Goal: Task Accomplishment & Management: Complete application form

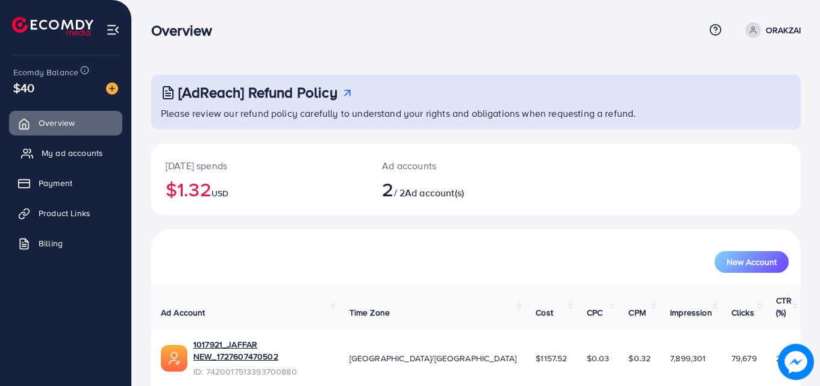
click at [49, 154] on span "My ad accounts" at bounding box center [72, 153] width 61 height 12
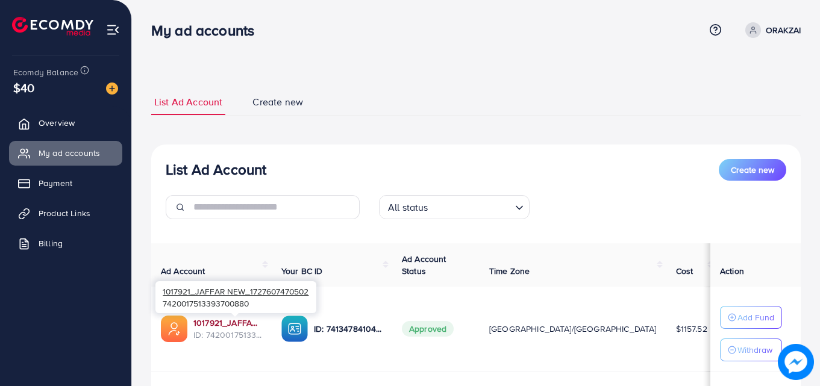
click at [262, 322] on link "1017921_JAFFAR NEW_1727607470502" at bounding box center [227, 323] width 69 height 12
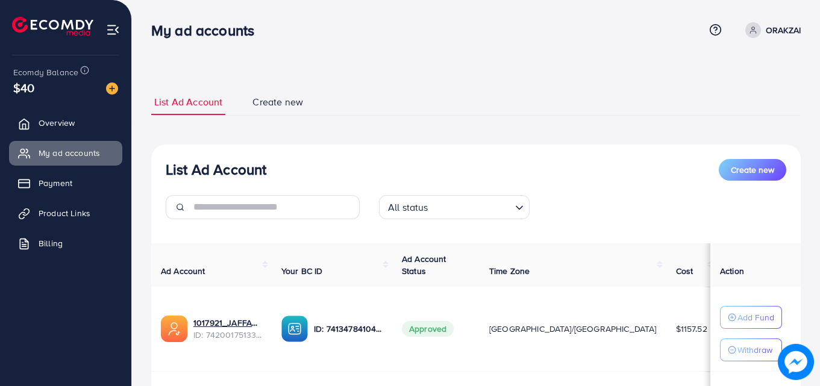
drag, startPoint x: 672, startPoint y: 328, endPoint x: 649, endPoint y: 321, distance: 24.6
click at [717, 335] on td "$2.48" at bounding box center [742, 329] width 51 height 85
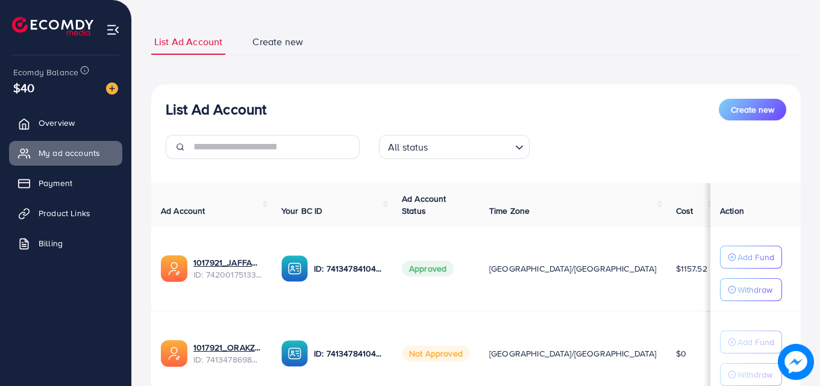
click at [468, 286] on td "Approved" at bounding box center [435, 269] width 87 height 85
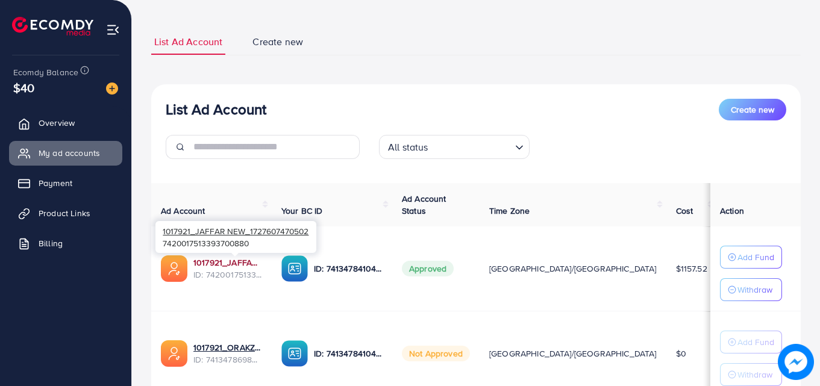
click at [230, 261] on link "1017921_JAFFAR NEW_1727607470502" at bounding box center [227, 263] width 69 height 12
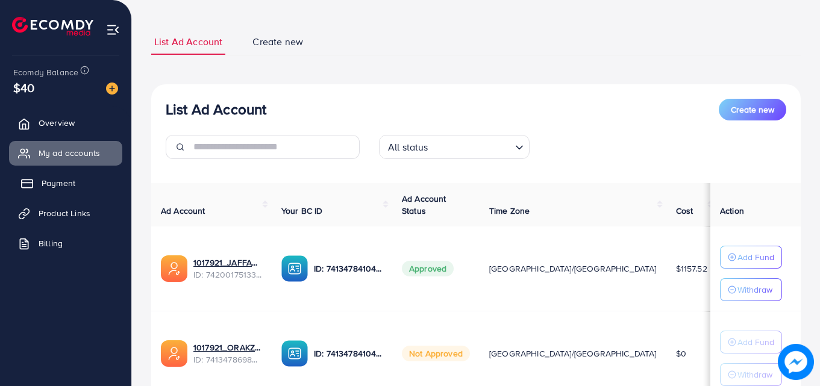
click at [71, 179] on span "Payment" at bounding box center [59, 183] width 34 height 12
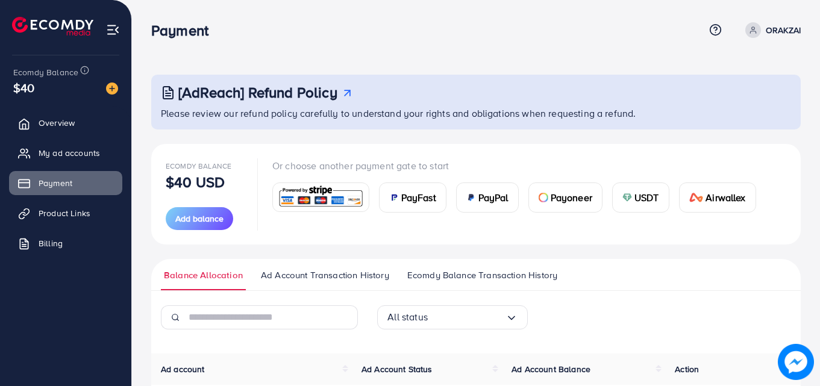
scroll to position [121, 0]
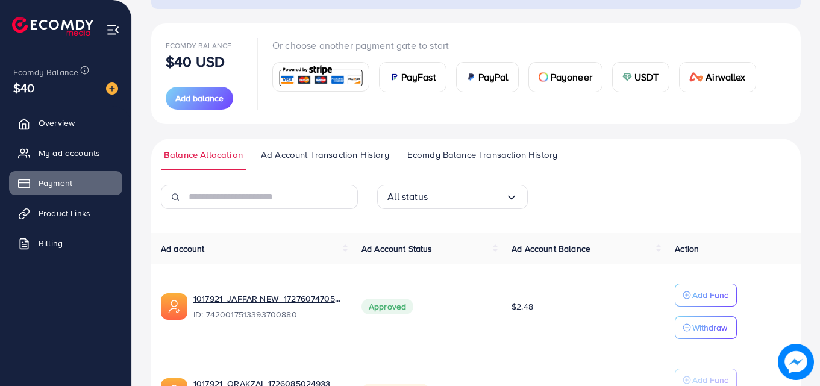
click at [420, 81] on span "PayFast" at bounding box center [418, 77] width 35 height 14
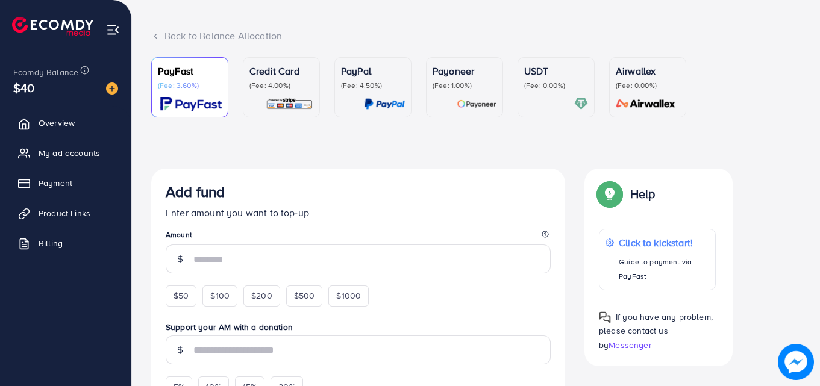
scroll to position [121, 0]
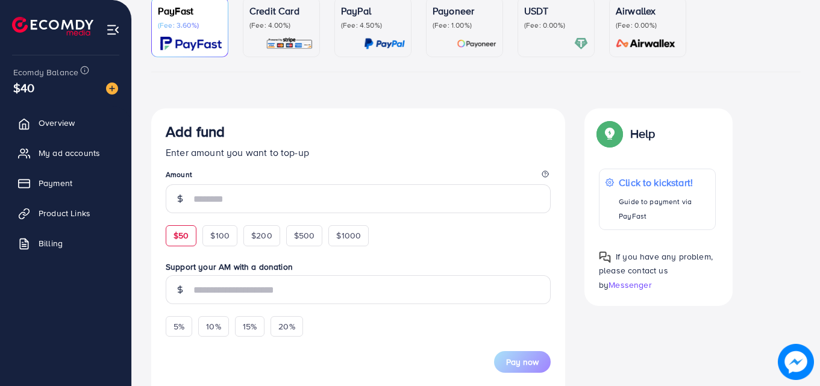
click at [183, 237] on span "$50" at bounding box center [181, 236] width 15 height 12
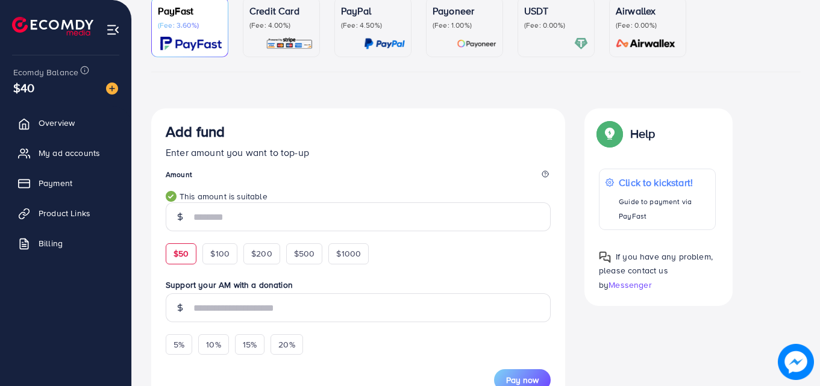
scroll to position [301, 0]
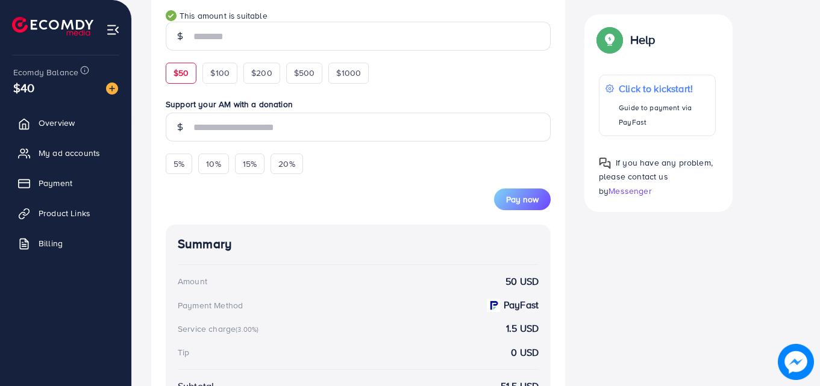
click at [507, 203] on span "Pay now" at bounding box center [522, 199] width 33 height 12
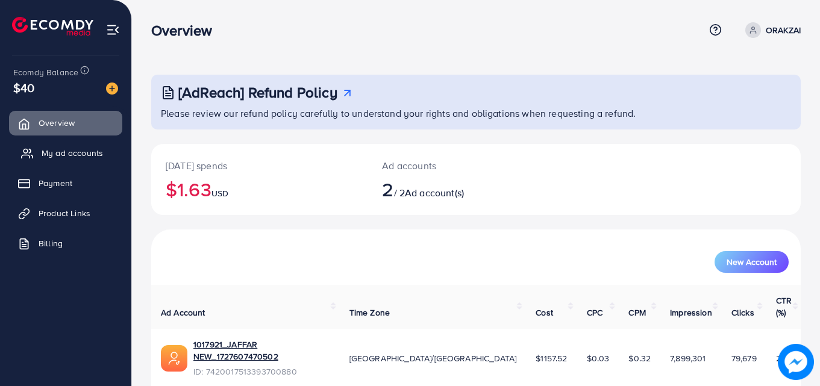
click at [71, 143] on link "My ad accounts" at bounding box center [65, 153] width 113 height 24
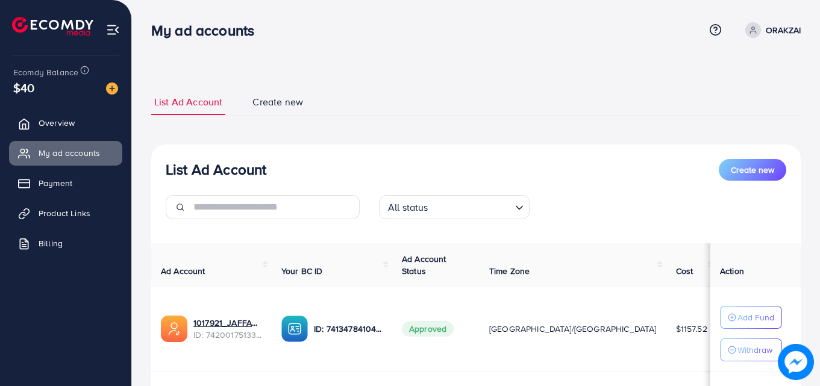
scroll to position [60, 0]
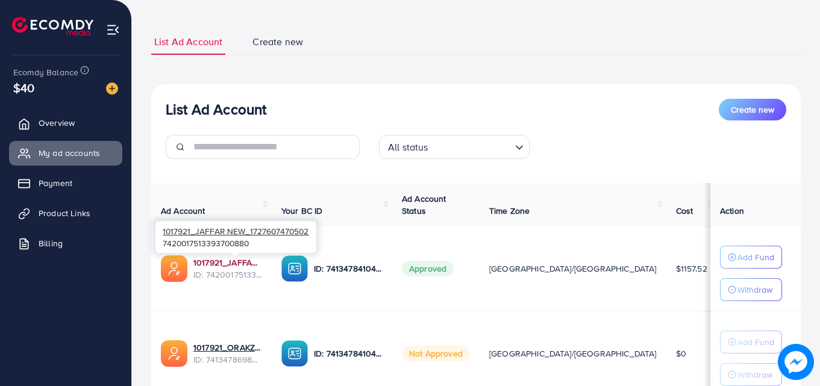
click at [260, 262] on link "1017921_JAFFAR NEW_1727607470502" at bounding box center [227, 263] width 69 height 12
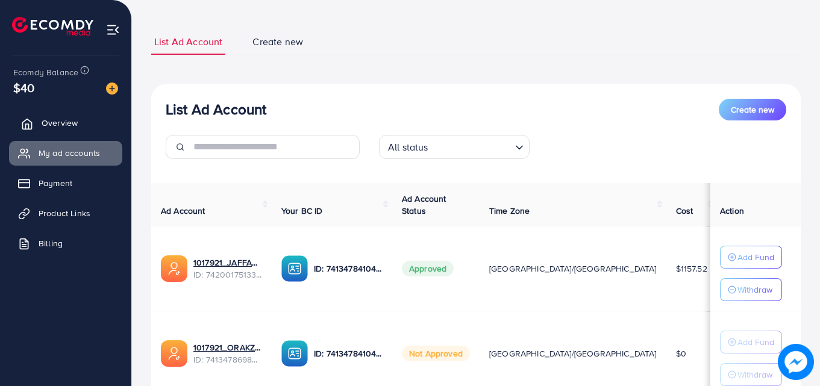
click at [84, 125] on link "Overview" at bounding box center [65, 123] width 113 height 24
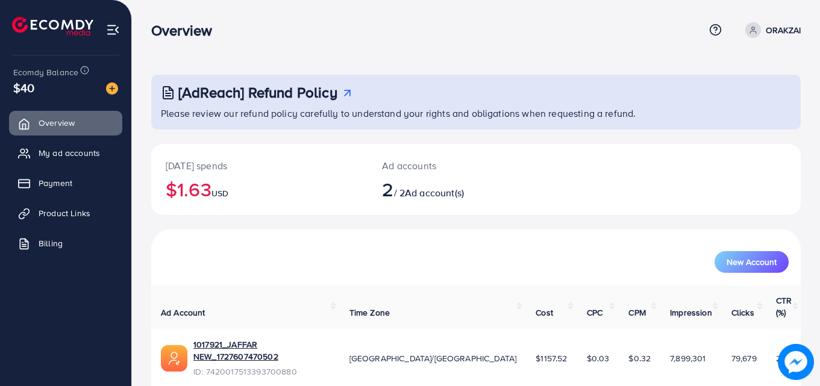
click at [773, 29] on p "ORAKZAI" at bounding box center [783, 30] width 35 height 14
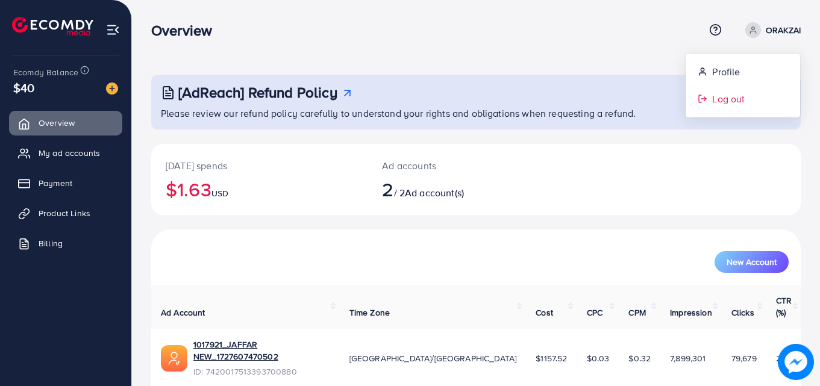
click at [740, 104] on span "Log out" at bounding box center [728, 99] width 33 height 14
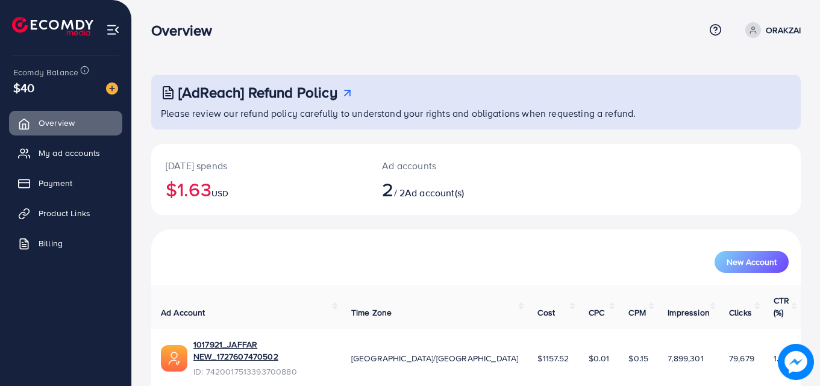
drag, startPoint x: 33, startPoint y: 87, endPoint x: 6, endPoint y: 92, distance: 27.4
click at [6, 91] on div "Ecomdy Balance $40 Overview My ad accounts Payment Product Links Billing" at bounding box center [66, 193] width 132 height 386
drag, startPoint x: 215, startPoint y: 188, endPoint x: 175, endPoint y: 189, distance: 39.8
click at [175, 189] on h2 "$1.63 USD" at bounding box center [259, 189] width 187 height 23
click at [405, 191] on h2 "2 / 2 Ad account(s)" at bounding box center [449, 189] width 134 height 23
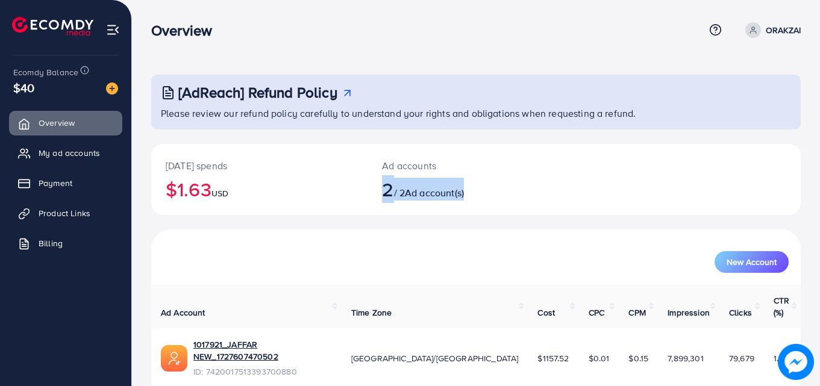
drag, startPoint x: 380, startPoint y: 184, endPoint x: 512, endPoint y: 196, distance: 131.9
click at [512, 196] on div "Ad accounts 2 / 2 Ad account(s)" at bounding box center [449, 179] width 163 height 71
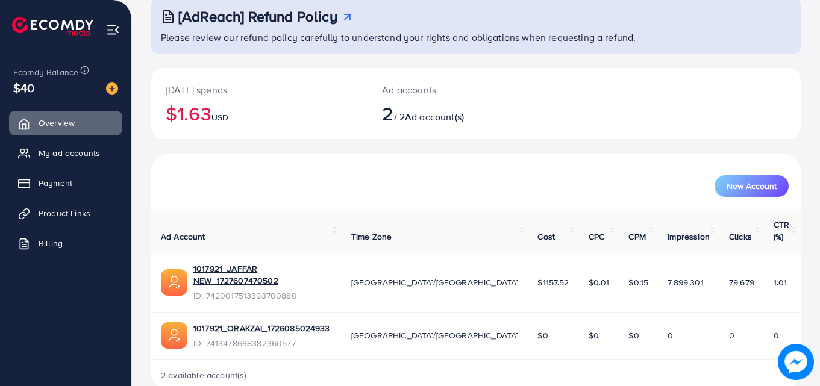
click at [309, 112] on h2 "$1.63 USD" at bounding box center [259, 113] width 187 height 23
click at [55, 157] on span "My ad accounts" at bounding box center [72, 153] width 61 height 12
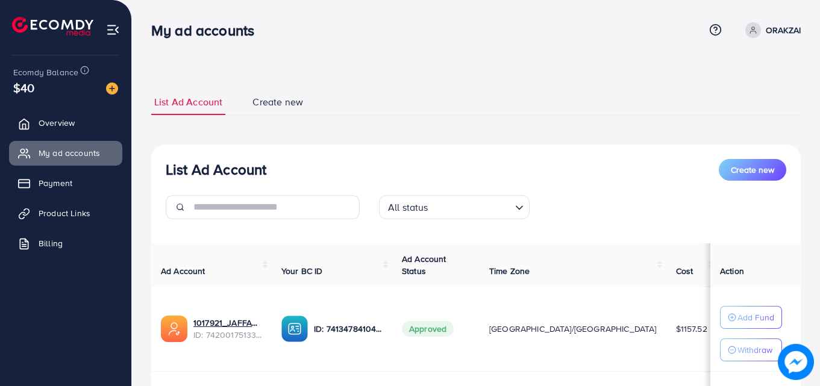
scroll to position [121, 0]
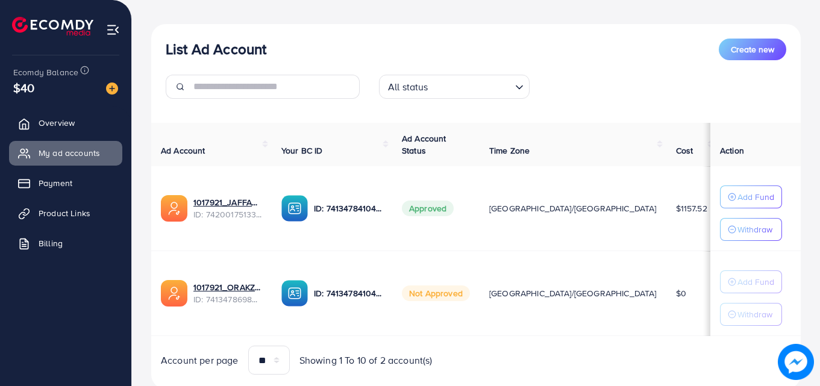
drag, startPoint x: 435, startPoint y: 209, endPoint x: 490, endPoint y: 216, distance: 55.8
click at [480, 215] on td "Approved" at bounding box center [435, 208] width 87 height 85
drag, startPoint x: 451, startPoint y: 291, endPoint x: 528, endPoint y: 294, distance: 77.2
click at [528, 294] on tr "1017921_ORAKZAI_1726085024933 ID: 7413478698382360577 ID: 7413478410405822465 N…" at bounding box center [505, 293] width 708 height 85
click at [667, 297] on td "$0" at bounding box center [692, 293] width 51 height 85
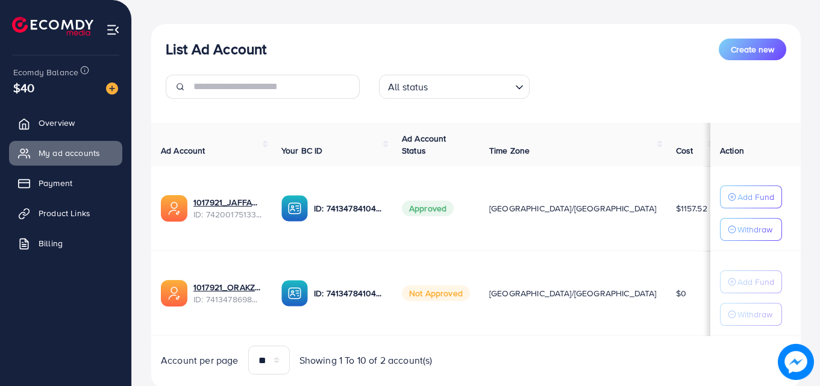
drag, startPoint x: 604, startPoint y: 295, endPoint x: 667, endPoint y: 295, distance: 62.7
click at [667, 295] on tr "1017921_ORAKZAI_1726085024933 ID: 7413478698382360577 ID: 7413478410405822465 N…" at bounding box center [505, 293] width 708 height 85
drag, startPoint x: 598, startPoint y: 296, endPoint x: 632, endPoint y: 295, distance: 34.4
click at [667, 295] on td "$0" at bounding box center [692, 293] width 51 height 85
click at [562, 253] on td "[GEOGRAPHIC_DATA]/[GEOGRAPHIC_DATA]" at bounding box center [573, 293] width 187 height 85
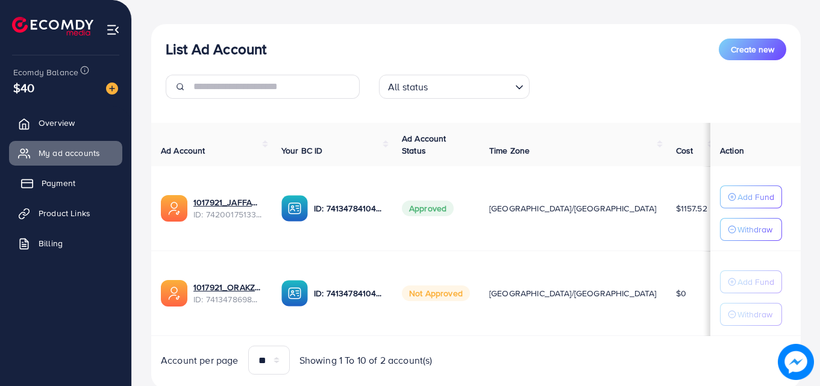
click at [83, 189] on link "Payment" at bounding box center [65, 183] width 113 height 24
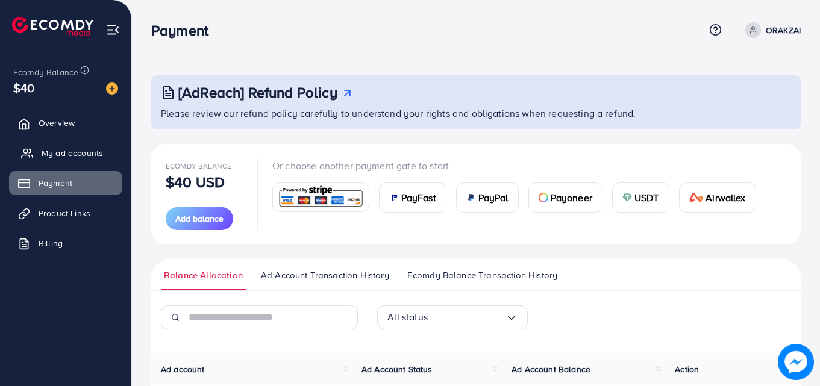
click at [62, 147] on span "My ad accounts" at bounding box center [72, 153] width 61 height 12
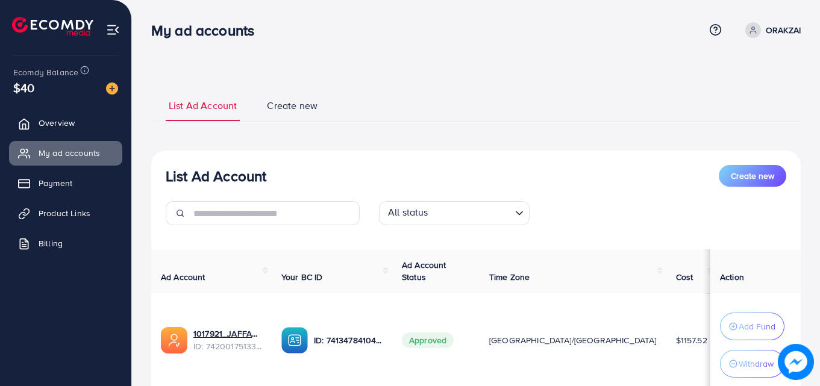
scroll to position [181, 0]
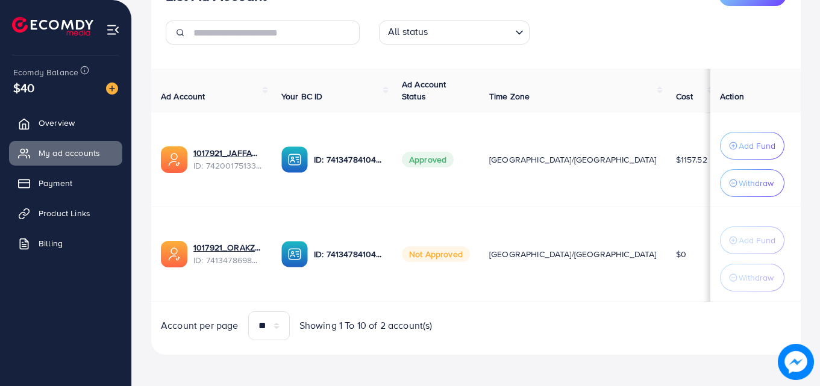
drag, startPoint x: 655, startPoint y: 254, endPoint x: 579, endPoint y: 253, distance: 76.0
click at [579, 253] on tr "1017921_ORAKZAI_1726085024933 ID: 7413478698382360577 ID: 7413478410405822465 N…" at bounding box center [505, 254] width 708 height 95
click at [480, 236] on td "Not Approved" at bounding box center [435, 254] width 87 height 95
click at [740, 154] on button "Add Fund" at bounding box center [752, 146] width 64 height 28
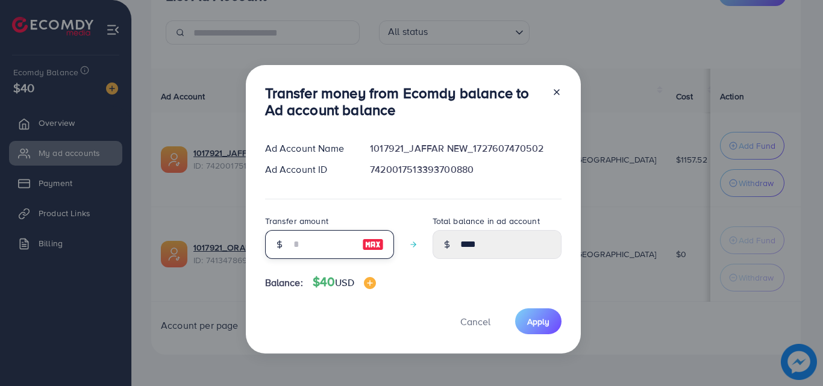
click at [343, 244] on input "number" at bounding box center [323, 244] width 60 height 29
type input "*"
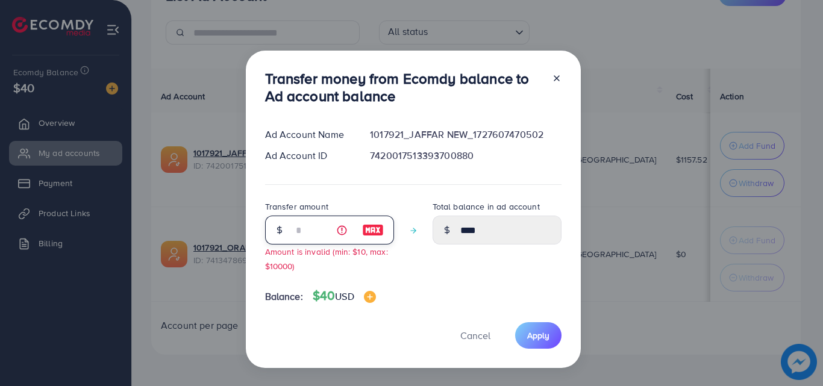
type input "****"
type input "**"
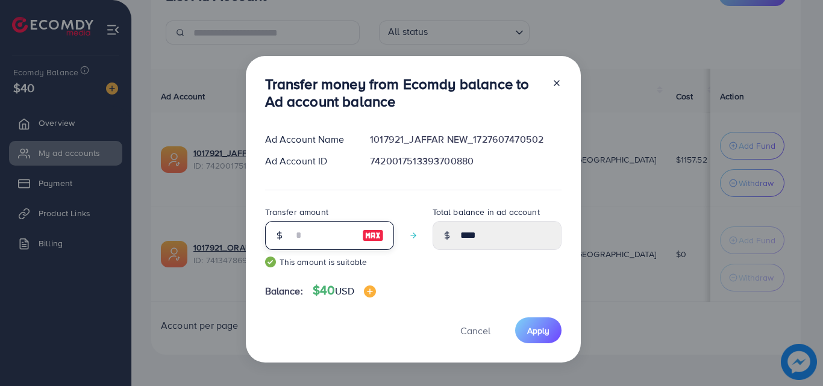
type input "*****"
type input "**"
drag, startPoint x: 548, startPoint y: 332, endPoint x: 542, endPoint y: 330, distance: 6.3
click at [547, 332] on button "Apply" at bounding box center [538, 331] width 46 height 26
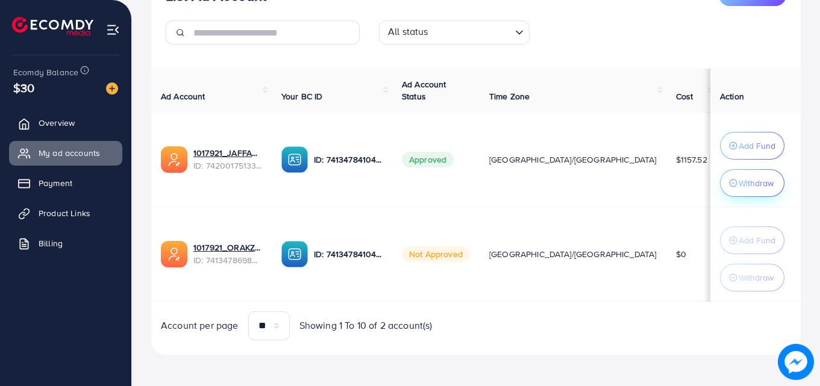
click at [739, 176] on p "Withdraw" at bounding box center [756, 183] width 35 height 14
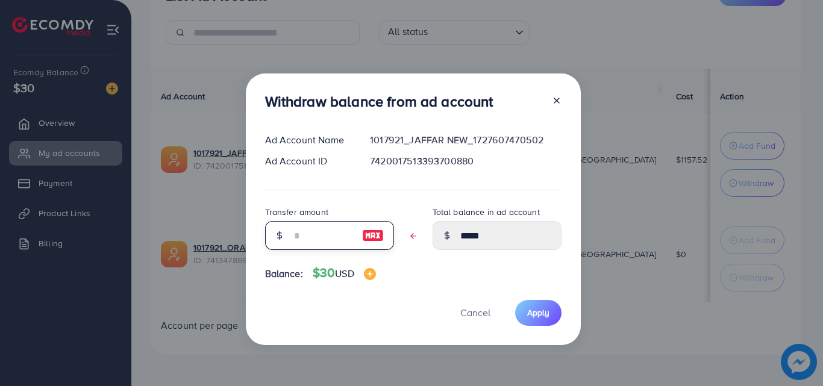
click at [330, 239] on input "text" at bounding box center [323, 235] width 60 height 29
type input "*"
type input "*****"
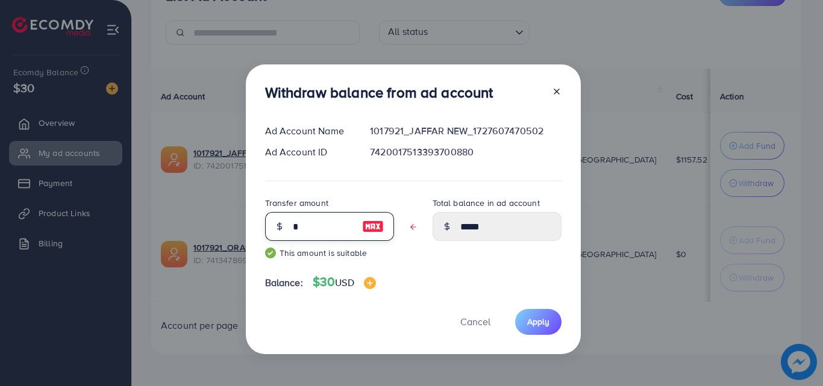
type input "**"
type input "****"
type input "**"
click at [551, 325] on button "Apply" at bounding box center [538, 322] width 46 height 26
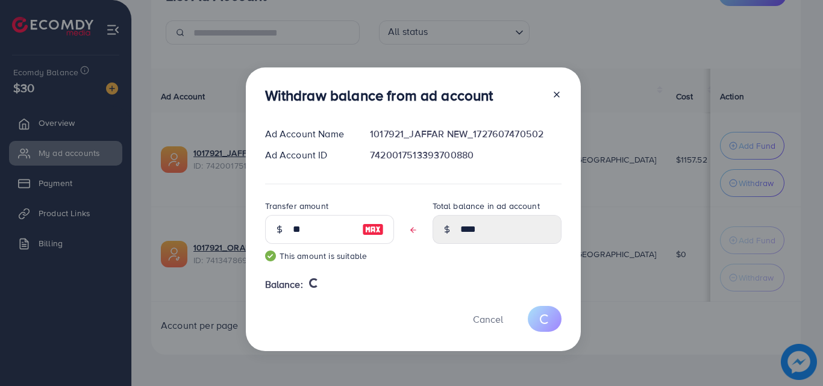
type input "*****"
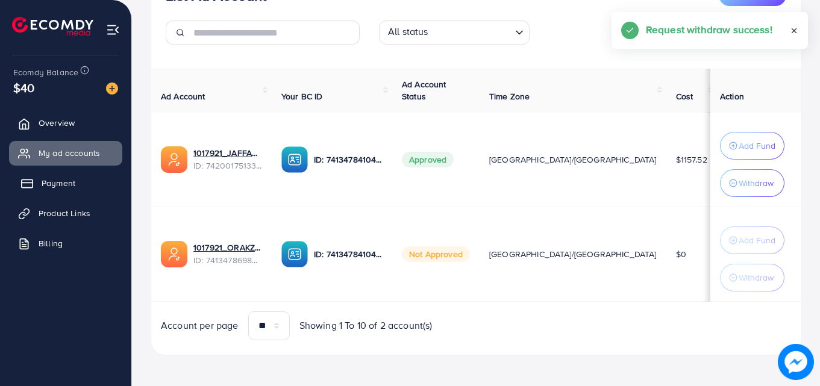
click at [74, 187] on span "Payment" at bounding box center [59, 183] width 34 height 12
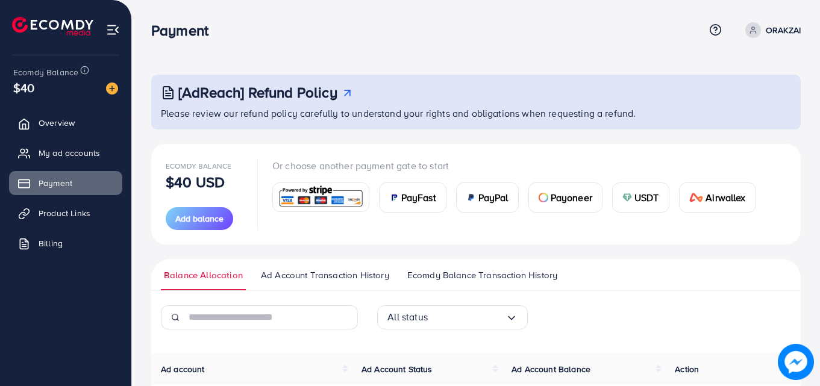
drag, startPoint x: 14, startPoint y: 92, endPoint x: 37, endPoint y: 93, distance: 22.4
click at [38, 94] on div "$40" at bounding box center [65, 87] width 105 height 17
click at [418, 204] on span "PayFast" at bounding box center [418, 197] width 35 height 14
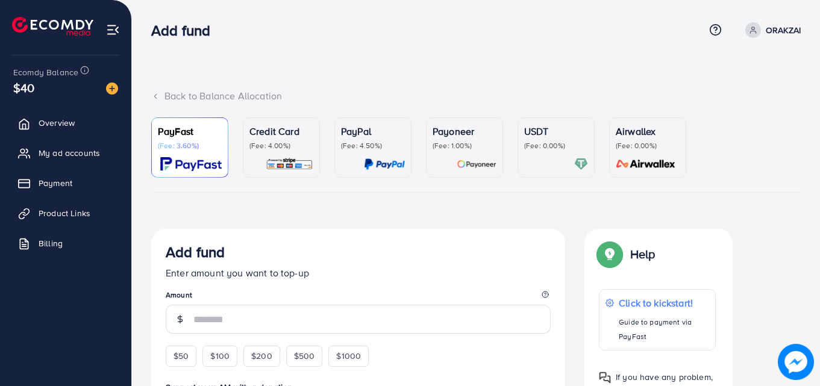
scroll to position [60, 0]
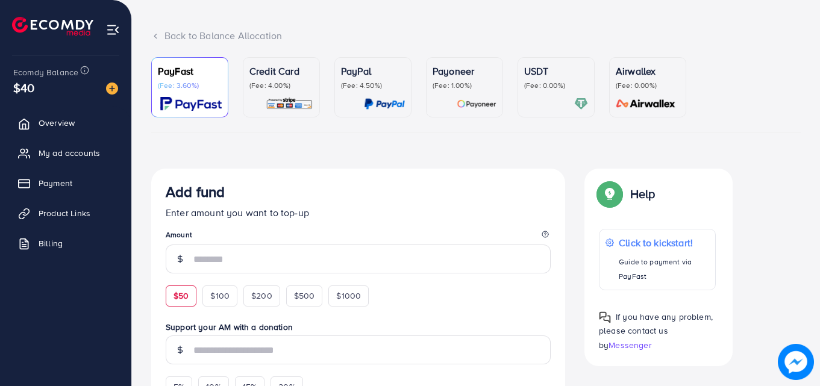
click at [172, 300] on div "$50" at bounding box center [181, 296] width 31 height 20
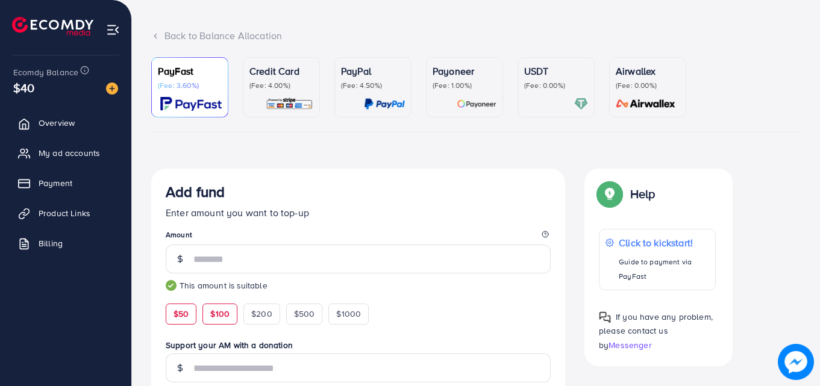
click at [224, 312] on span "$100" at bounding box center [219, 314] width 19 height 12
click at [190, 309] on div "$50" at bounding box center [181, 314] width 31 height 20
type input "**"
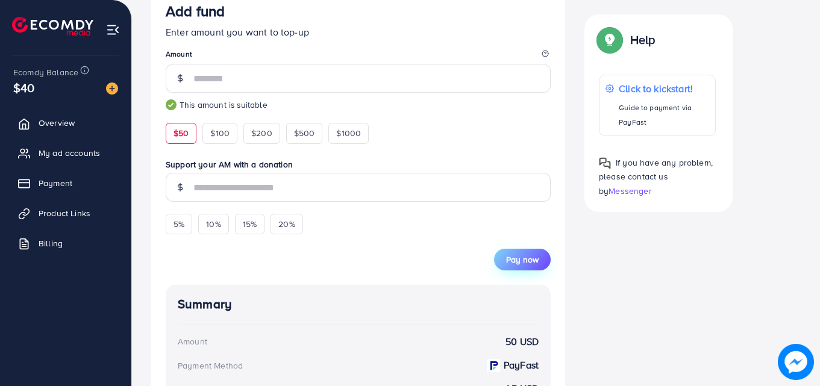
click at [525, 263] on span "Pay now" at bounding box center [522, 260] width 33 height 12
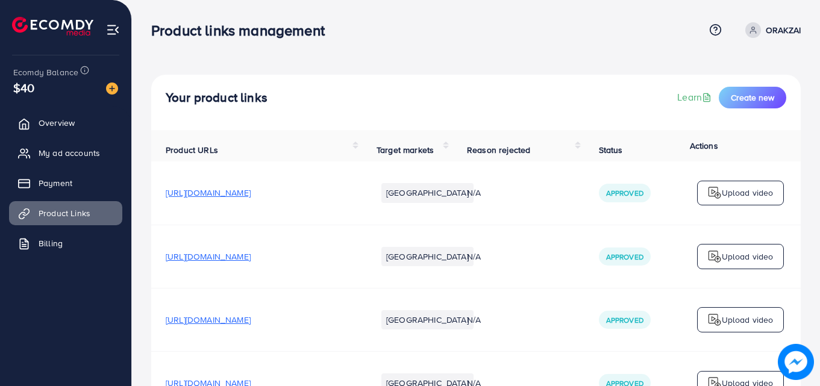
click at [585, 231] on td "N/A" at bounding box center [519, 256] width 132 height 63
click at [565, 222] on td "N/A" at bounding box center [519, 193] width 132 height 63
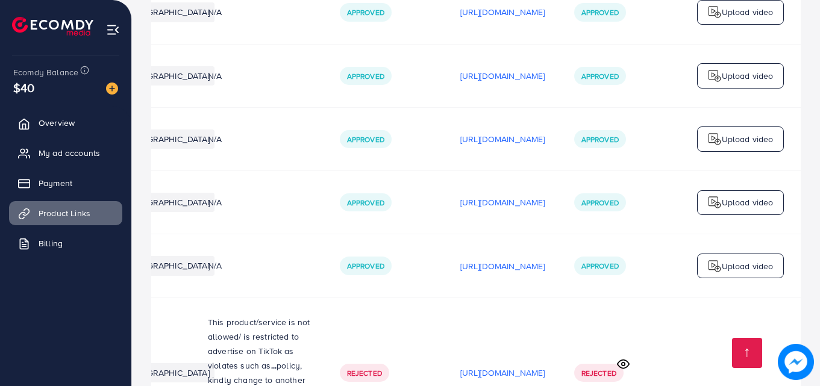
scroll to position [422, 0]
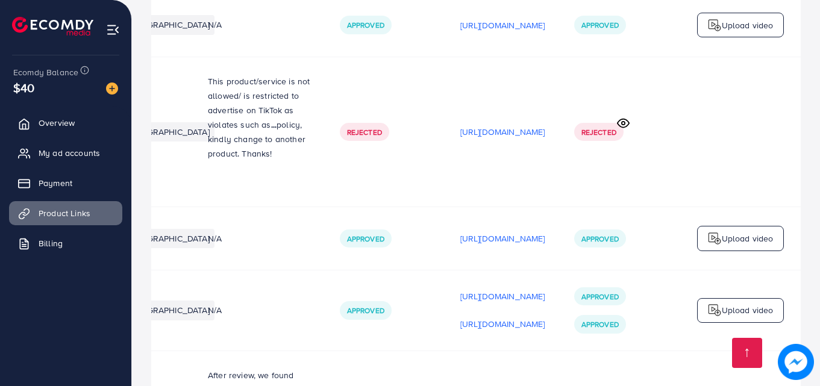
click at [621, 117] on icon at bounding box center [623, 123] width 13 height 13
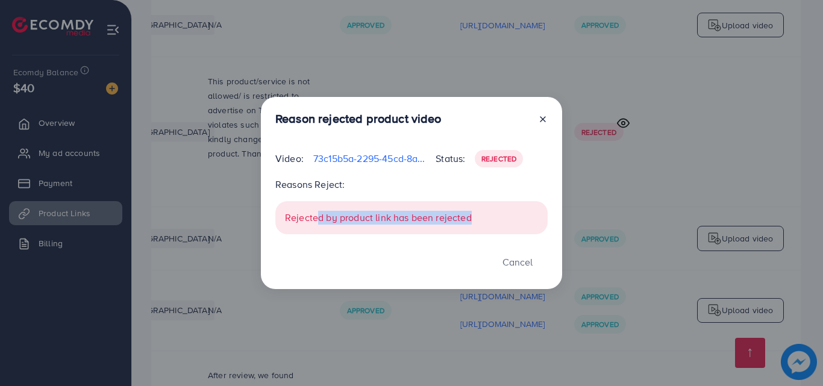
drag, startPoint x: 319, startPoint y: 225, endPoint x: 483, endPoint y: 220, distance: 164.0
click at [482, 223] on div "Rejected by product link has been rejected" at bounding box center [411, 217] width 272 height 33
drag, startPoint x: 544, startPoint y: 124, endPoint x: 539, endPoint y: 130, distance: 8.1
click at [544, 122] on icon at bounding box center [543, 120] width 10 height 10
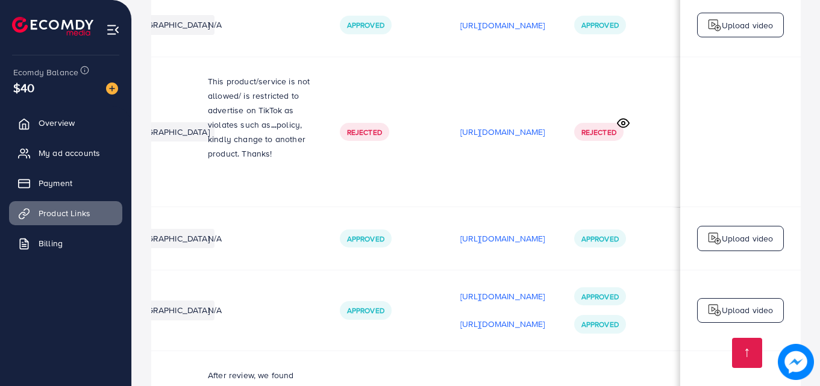
scroll to position [362, 0]
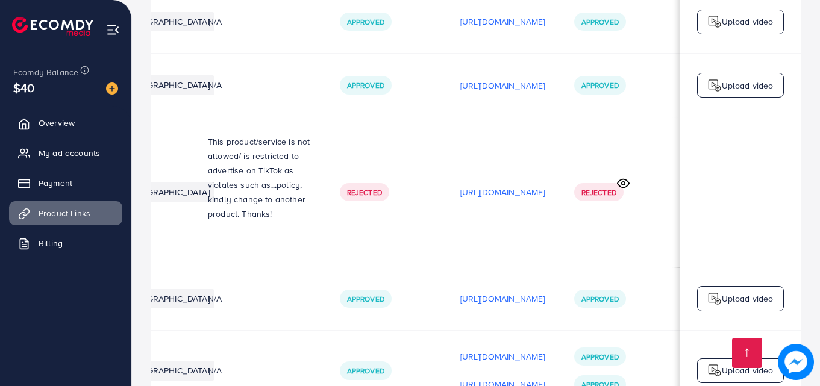
click at [446, 226] on td "[URL][DOMAIN_NAME]" at bounding box center [503, 192] width 114 height 150
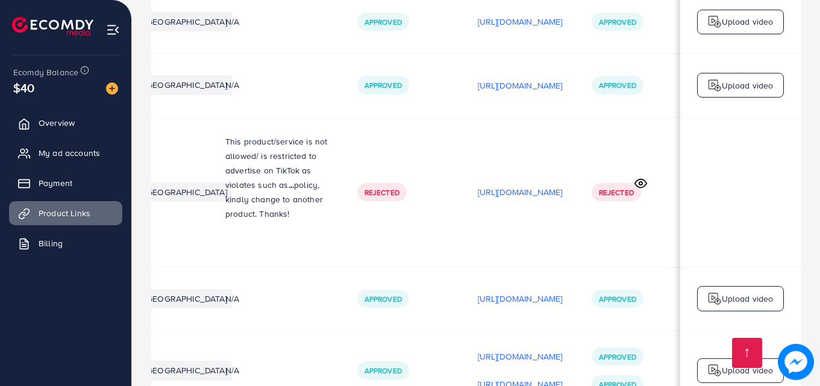
scroll to position [0, 169]
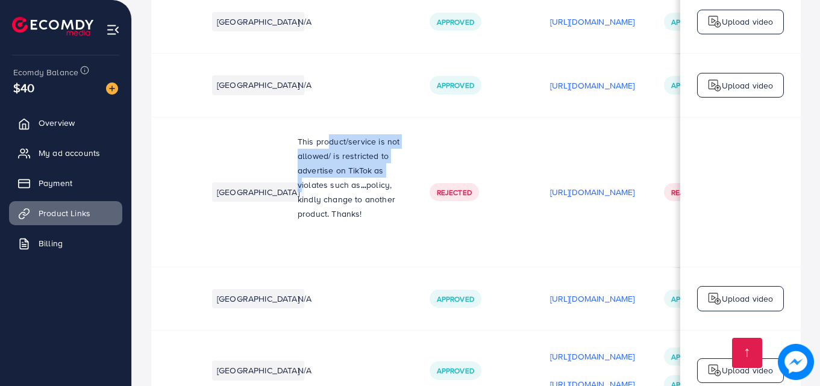
drag, startPoint x: 321, startPoint y: 148, endPoint x: 426, endPoint y: 157, distance: 104.7
click at [400, 157] on span "This product/service is not allowed/ is restricted to advertise on TikTok as vi…" at bounding box center [349, 163] width 102 height 55
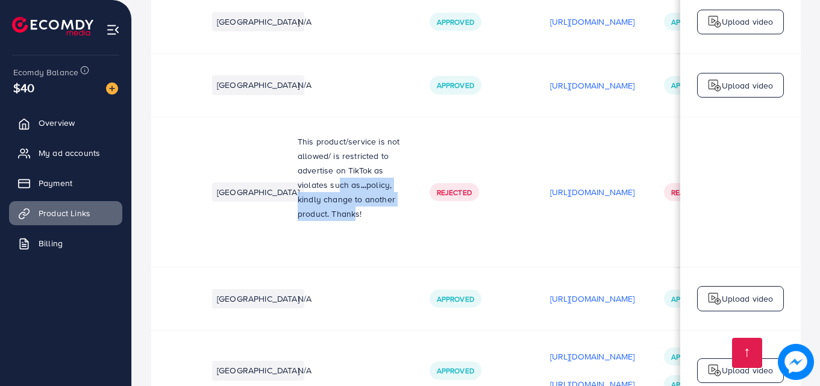
drag, startPoint x: 351, startPoint y: 179, endPoint x: 382, endPoint y: 194, distance: 34.2
click at [382, 196] on p "This product/service is not allowed/ is restricted to advertise on TikTok as vi…" at bounding box center [349, 177] width 103 height 87
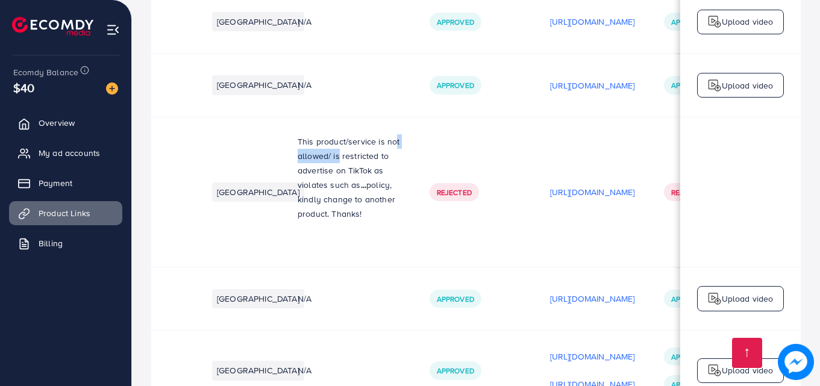
drag, startPoint x: 394, startPoint y: 148, endPoint x: 445, endPoint y: 148, distance: 50.6
click at [415, 148] on td "This product/service is not allowed/ is restricted to advertise on TikTok as vi…" at bounding box center [349, 192] width 132 height 150
click at [509, 148] on td "Rejected" at bounding box center [475, 192] width 121 height 150
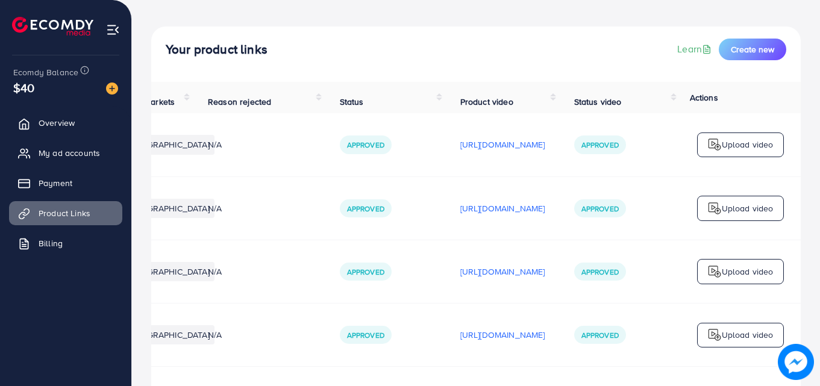
scroll to position [0, 0]
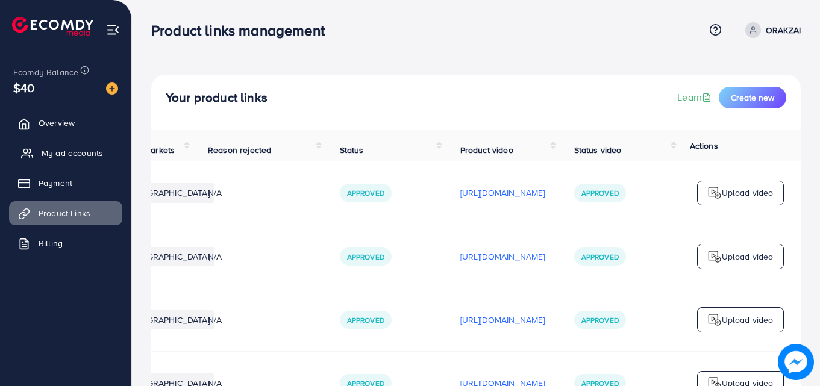
drag, startPoint x: 69, startPoint y: 147, endPoint x: 83, endPoint y: 151, distance: 13.9
click at [70, 148] on span "My ad accounts" at bounding box center [72, 153] width 61 height 12
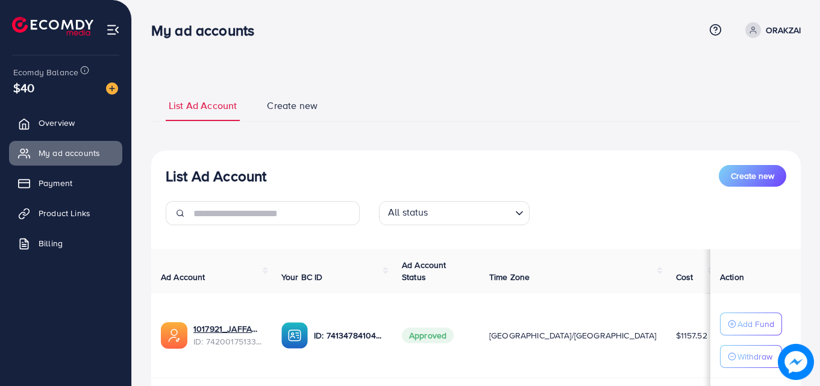
scroll to position [60, 0]
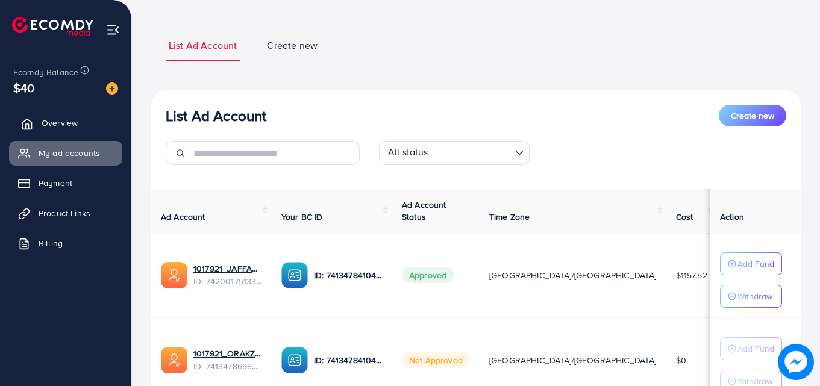
click at [38, 121] on link "Overview" at bounding box center [65, 123] width 113 height 24
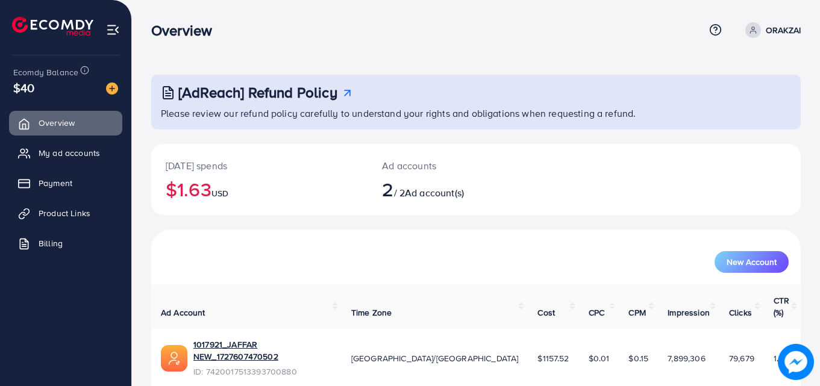
scroll to position [60, 0]
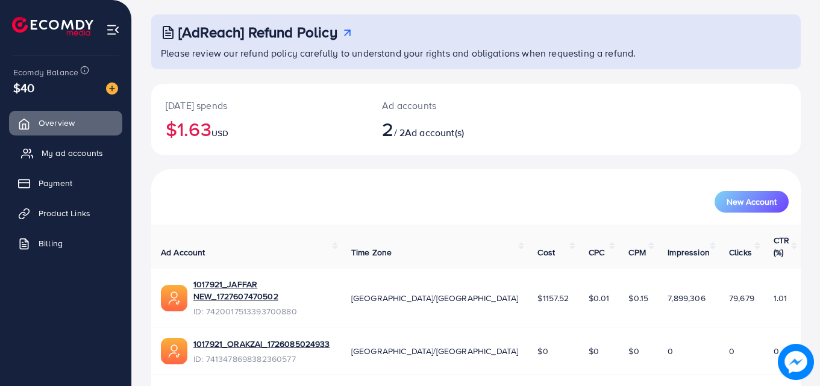
click at [56, 149] on span "My ad accounts" at bounding box center [72, 153] width 61 height 12
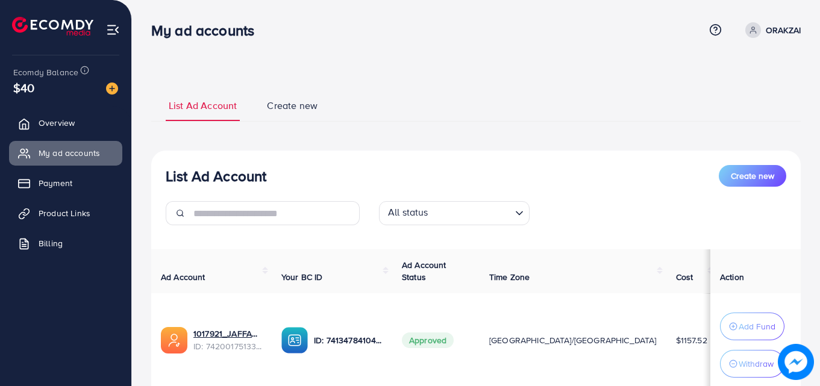
click at [788, 30] on p "ORAKZAI" at bounding box center [783, 30] width 35 height 14
click at [746, 107] on link "Log out" at bounding box center [743, 99] width 115 height 27
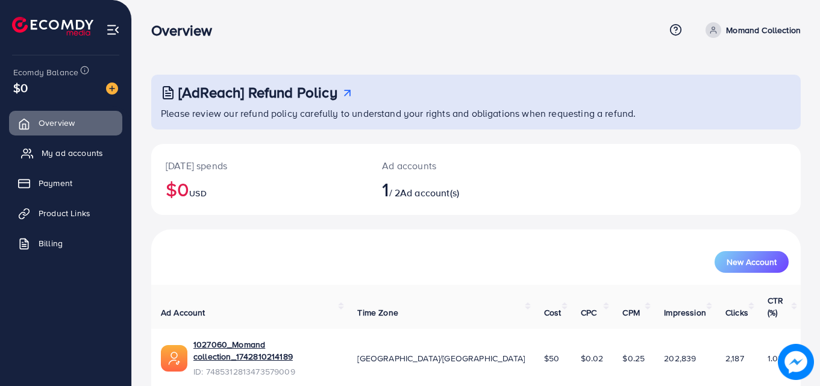
click at [82, 152] on span "My ad accounts" at bounding box center [72, 153] width 61 height 12
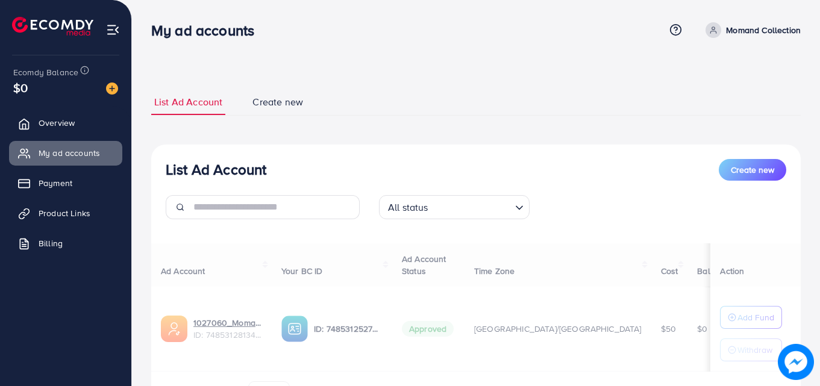
scroll to position [72, 0]
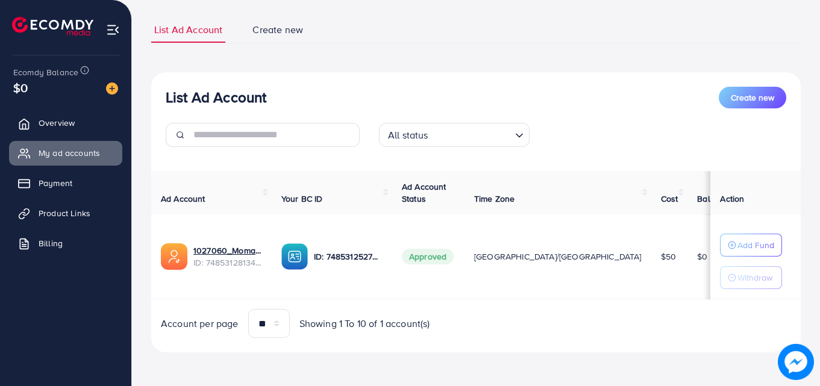
drag, startPoint x: 604, startPoint y: 260, endPoint x: 622, endPoint y: 260, distance: 18.1
click at [652, 260] on td "$50" at bounding box center [670, 257] width 37 height 85
click at [626, 119] on div "List Ad Account Create new All status Loading..." at bounding box center [476, 122] width 650 height 70
drag, startPoint x: 34, startPoint y: 89, endPoint x: 20, endPoint y: 91, distance: 13.5
click at [20, 90] on div "$0" at bounding box center [65, 87] width 105 height 17
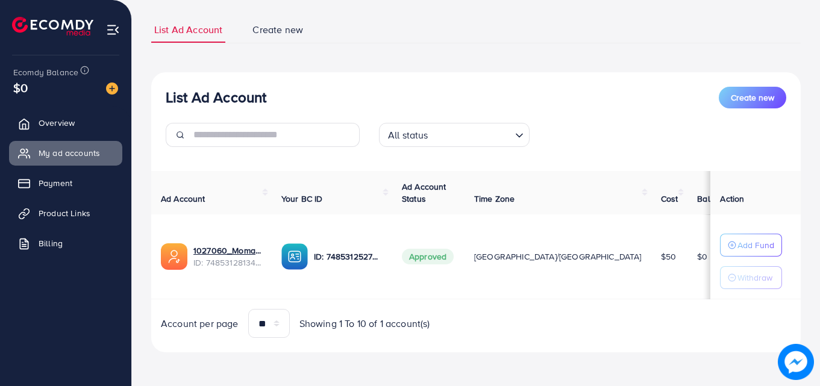
click at [465, 273] on td "Approved" at bounding box center [428, 257] width 72 height 85
click at [25, 89] on div "$0" at bounding box center [65, 87] width 105 height 17
click at [61, 189] on span "Payment" at bounding box center [59, 183] width 34 height 12
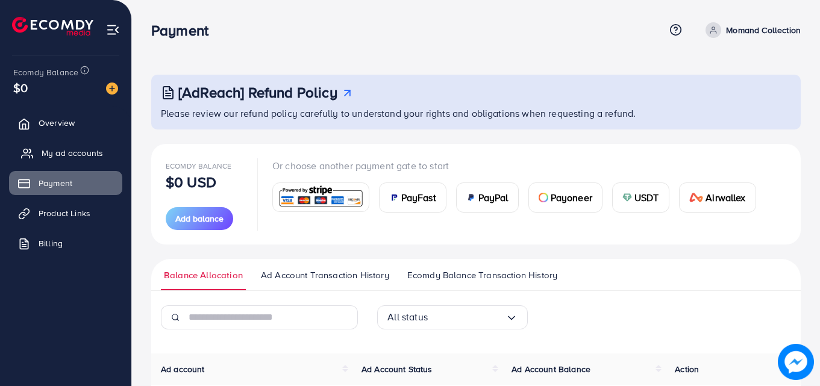
click at [64, 150] on span "My ad accounts" at bounding box center [72, 153] width 61 height 12
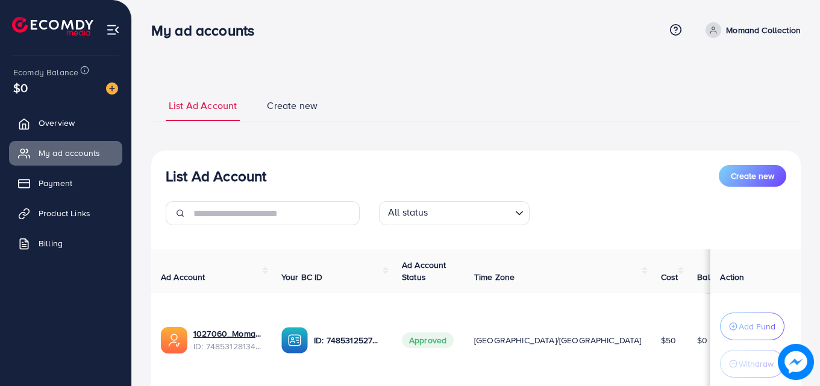
click at [747, 27] on p "Momand Collection" at bounding box center [763, 30] width 75 height 14
click at [729, 109] on link "Log out" at bounding box center [743, 99] width 115 height 27
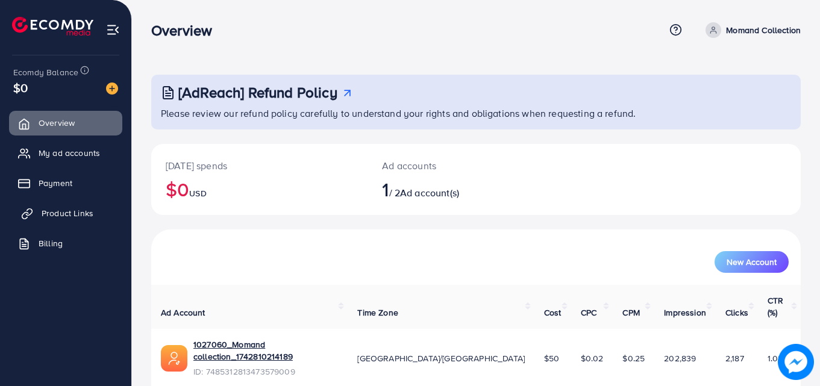
click at [54, 213] on span "Product Links" at bounding box center [68, 213] width 52 height 12
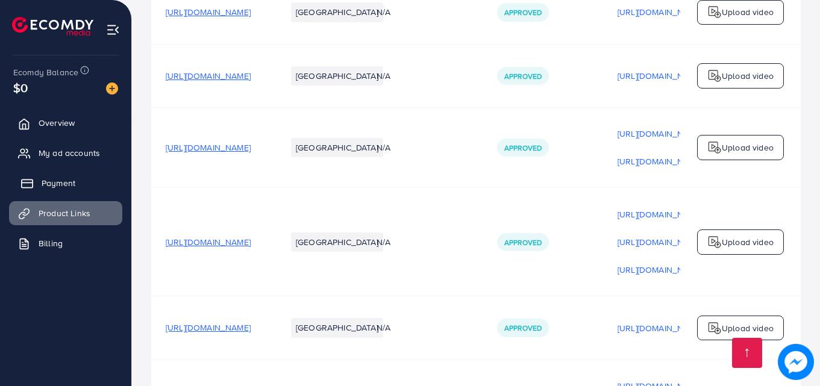
scroll to position [121, 0]
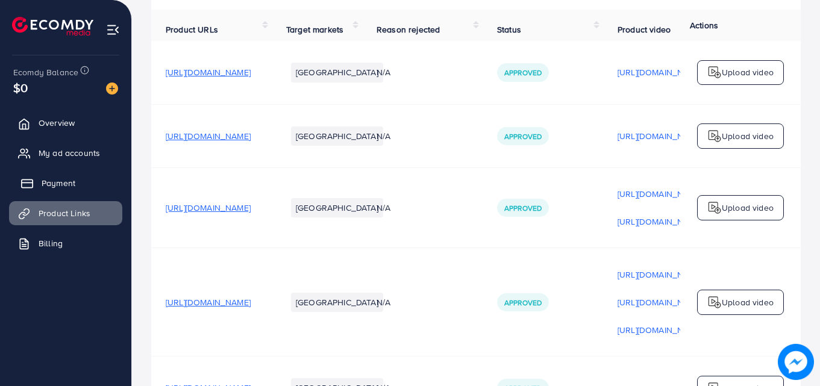
click at [53, 180] on span "Payment" at bounding box center [59, 183] width 34 height 12
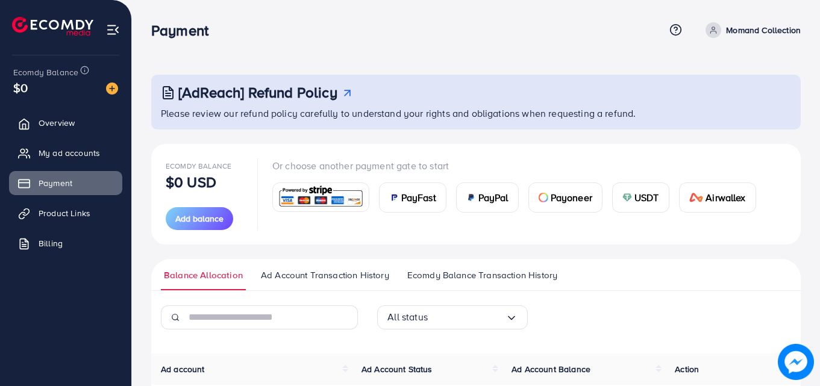
click at [431, 192] on span "PayFast" at bounding box center [418, 197] width 35 height 14
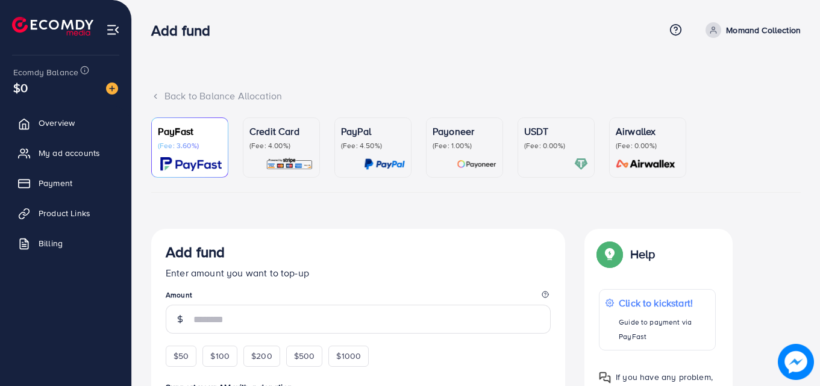
scroll to position [60, 0]
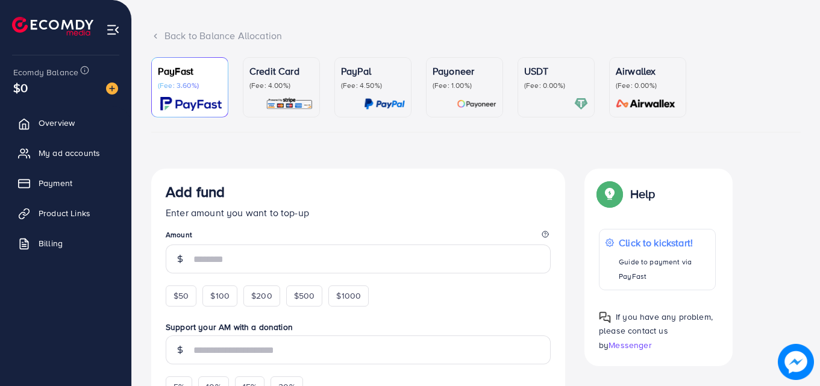
click at [189, 297] on div "$50" at bounding box center [181, 296] width 31 height 20
type input "**"
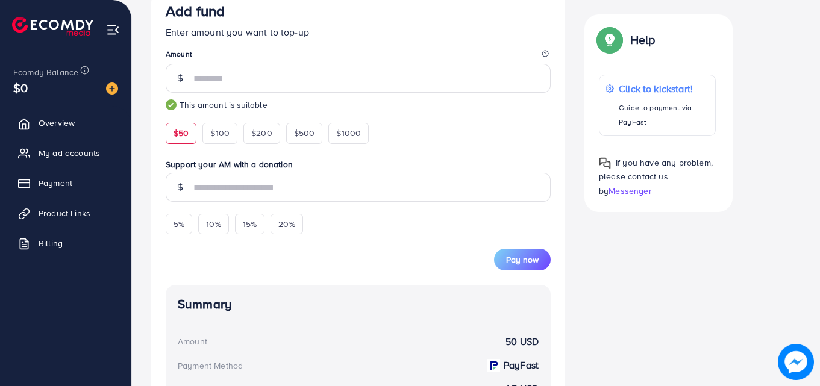
scroll to position [301, 0]
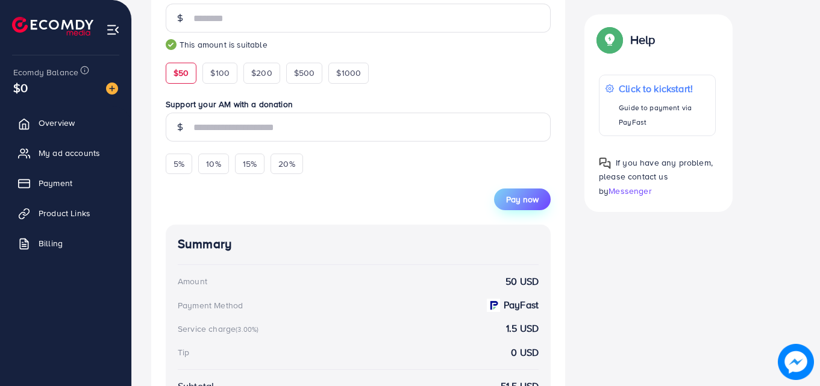
click at [515, 200] on span "Pay now" at bounding box center [522, 199] width 33 height 12
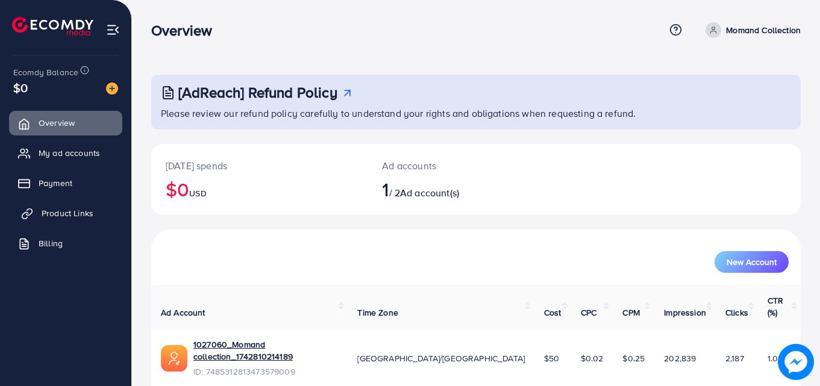
click at [31, 207] on link "Product Links" at bounding box center [65, 213] width 113 height 24
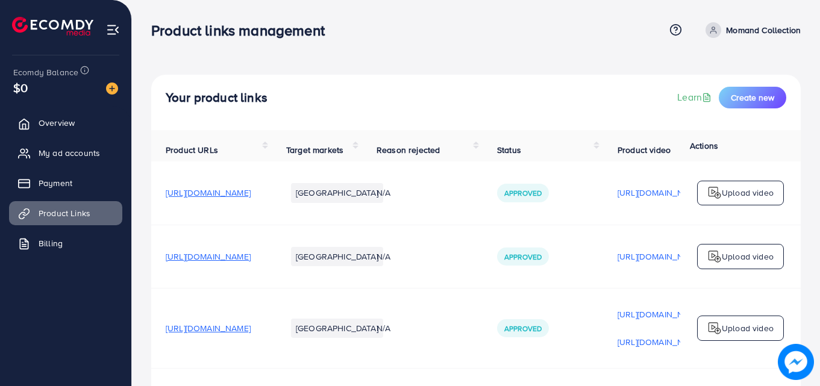
scroll to position [60, 0]
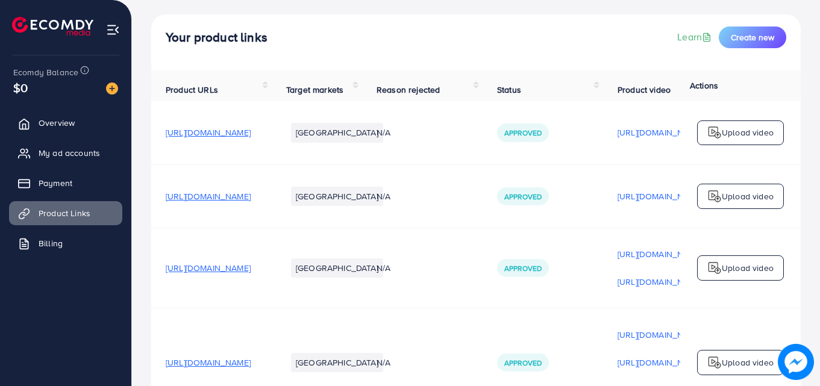
click at [483, 147] on td "N/A" at bounding box center [422, 132] width 121 height 63
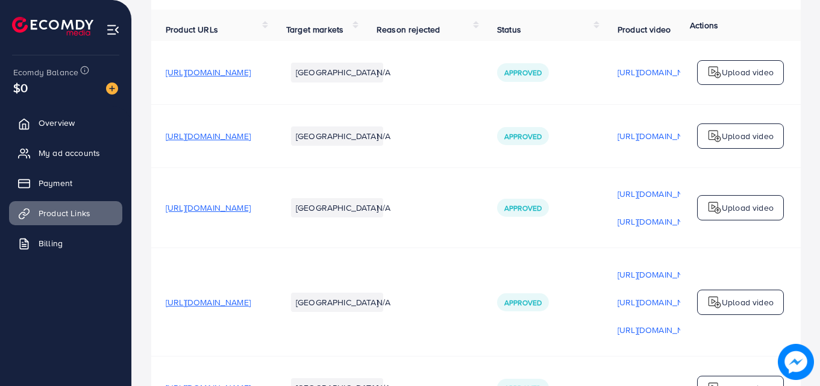
drag, startPoint x: 92, startPoint y: 157, endPoint x: 535, endPoint y: 50, distance: 455.8
click at [92, 157] on span "My ad accounts" at bounding box center [69, 153] width 61 height 12
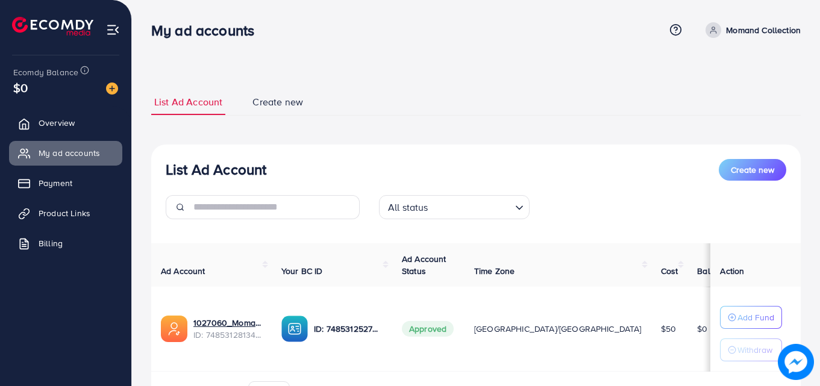
scroll to position [60, 0]
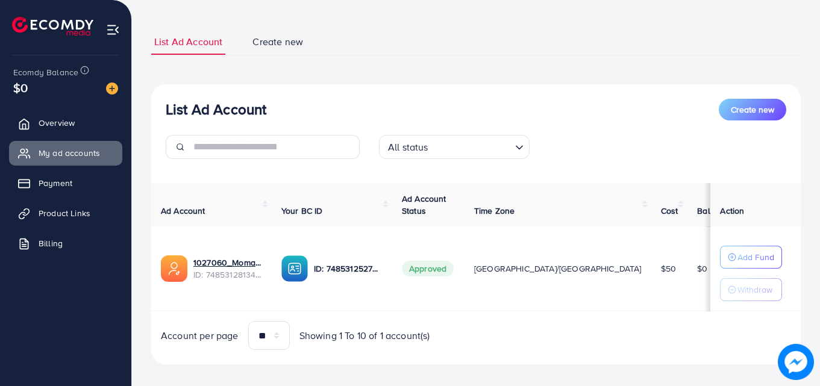
click at [761, 108] on span "Create new" at bounding box center [752, 110] width 43 height 12
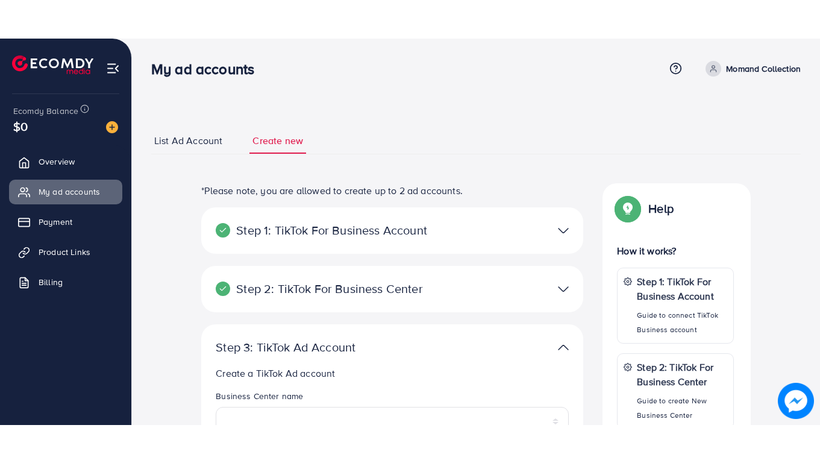
scroll to position [241, 0]
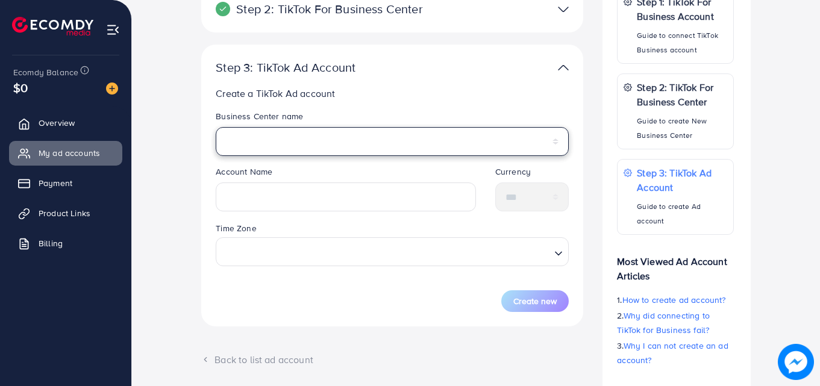
click at [350, 149] on select "**********" at bounding box center [392, 141] width 353 height 29
select select "**********"
click at [216, 127] on select "**********" at bounding box center [392, 141] width 353 height 29
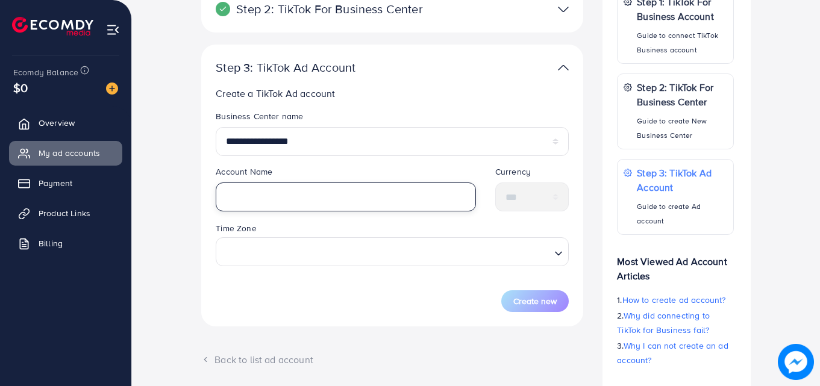
click at [322, 196] on input "text" at bounding box center [346, 197] width 260 height 29
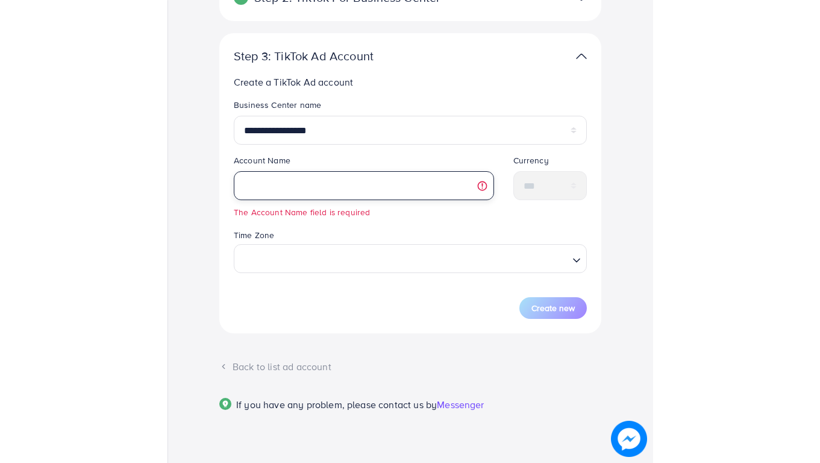
scroll to position [226, 0]
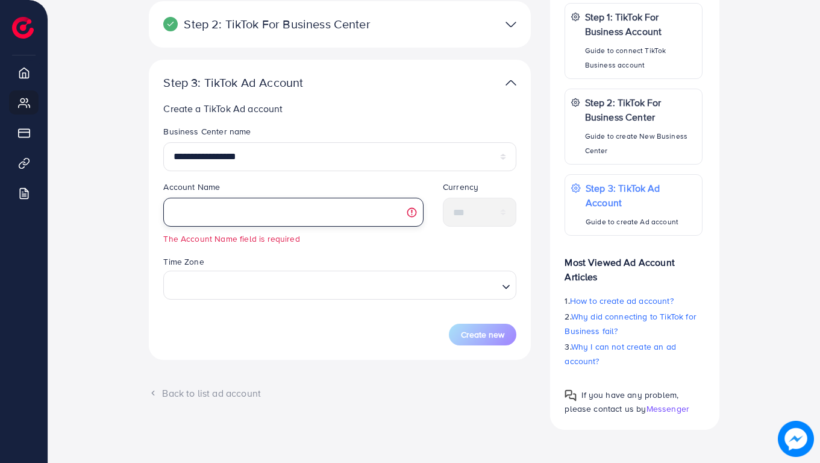
click at [277, 215] on input "text" at bounding box center [293, 212] width 260 height 29
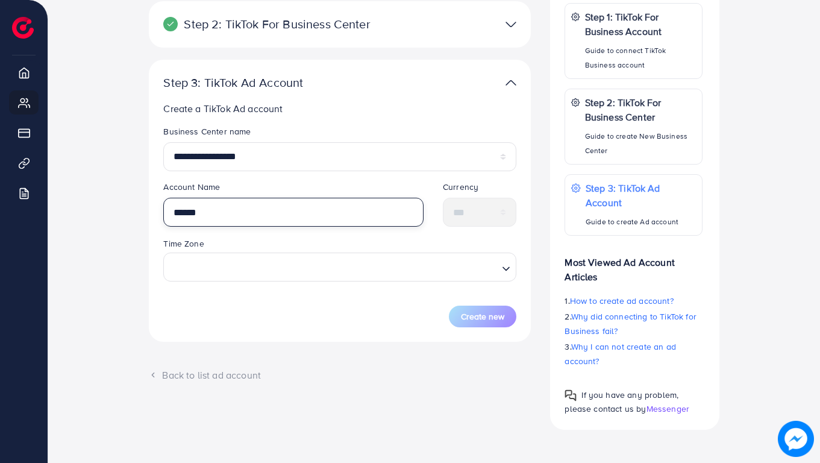
type input "******"
click at [294, 266] on input "Search for option" at bounding box center [333, 267] width 328 height 22
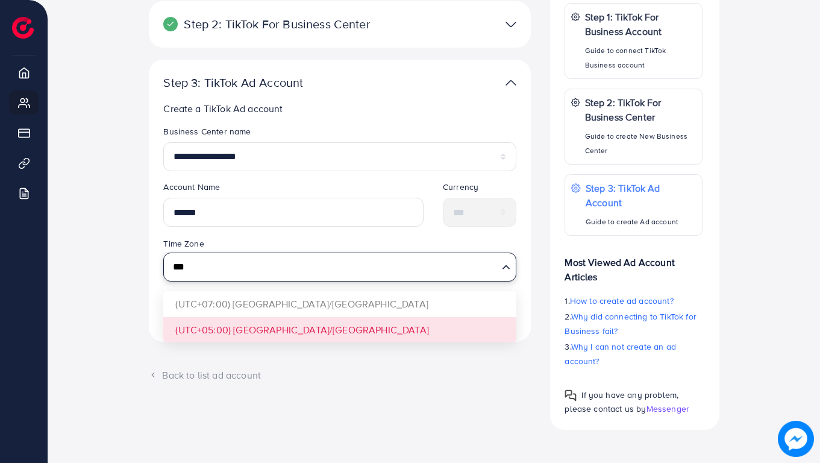
type input "***"
click at [288, 327] on div "**********" at bounding box center [340, 201] width 382 height 282
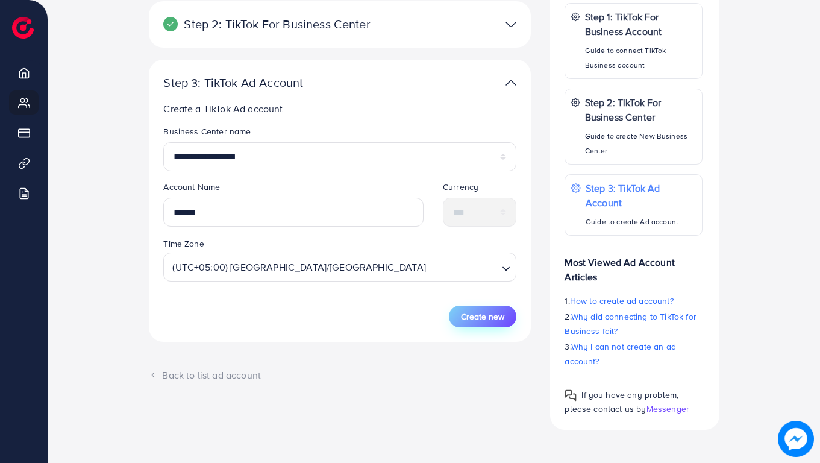
click at [477, 318] on span "Create new" at bounding box center [482, 316] width 43 height 12
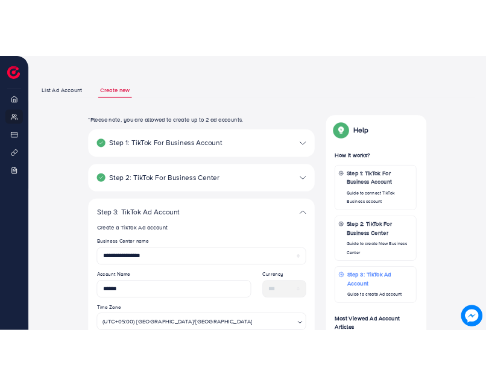
scroll to position [0, 0]
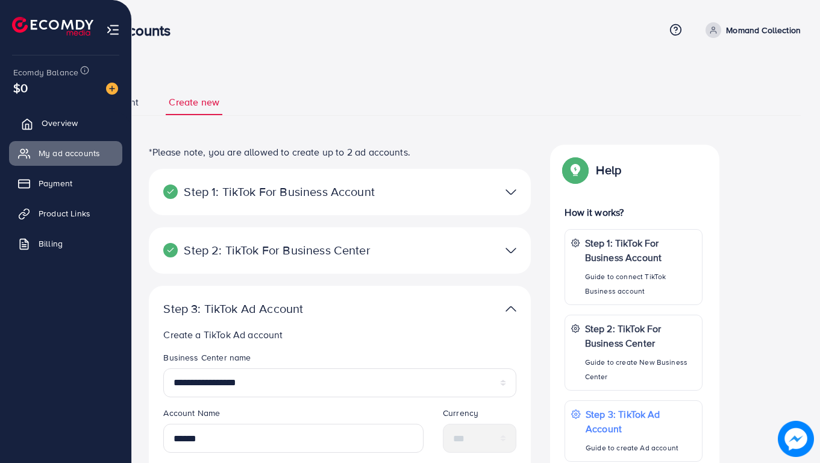
click at [47, 127] on span "Overview" at bounding box center [60, 123] width 36 height 12
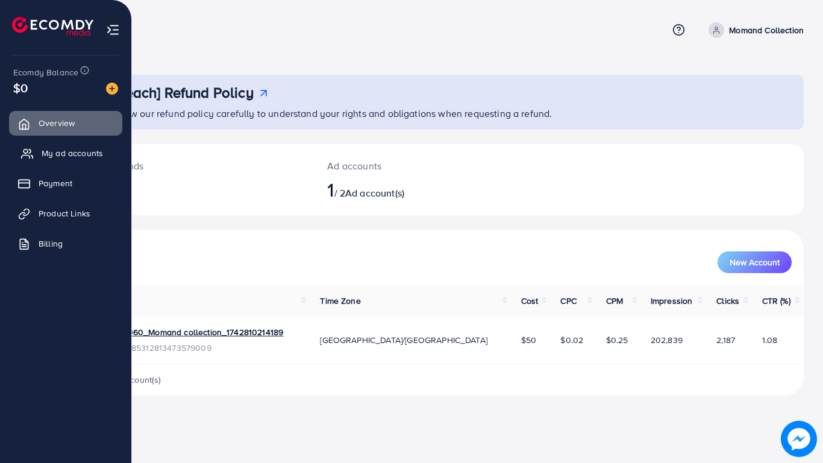
click at [50, 150] on span "My ad accounts" at bounding box center [72, 153] width 61 height 12
